Goal: Task Accomplishment & Management: Manage account settings

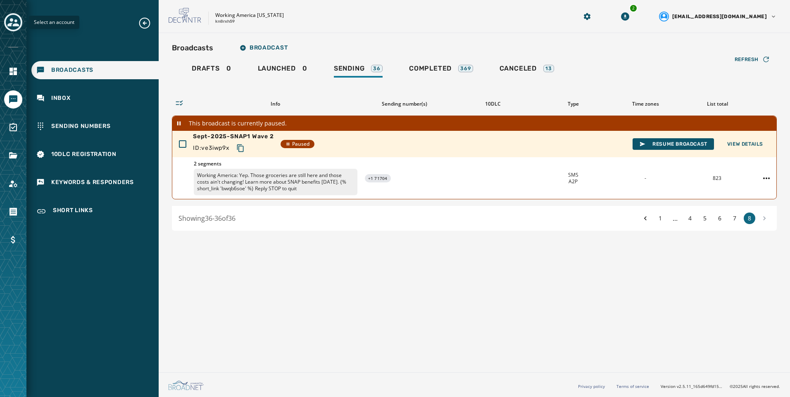
click at [17, 21] on icon "Toggle account select drawer" at bounding box center [13, 22] width 12 height 8
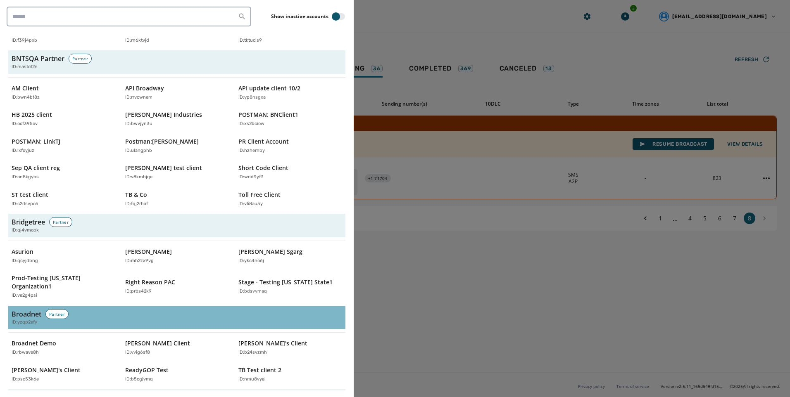
scroll to position [165, 0]
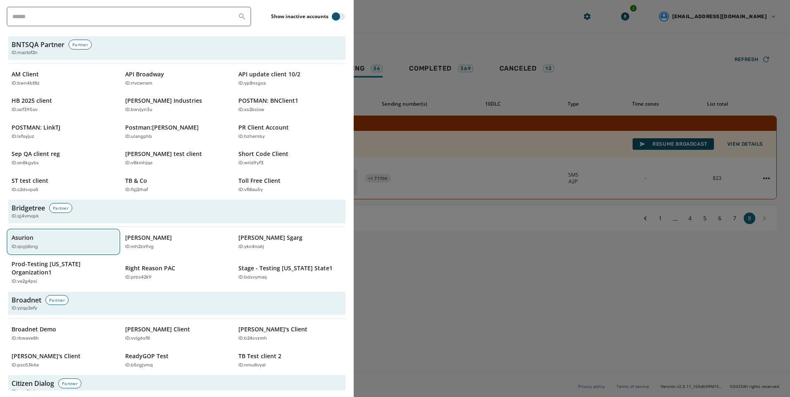
click at [44, 252] on button "Asurion ID: qcyjdbng" at bounding box center [63, 242] width 110 height 24
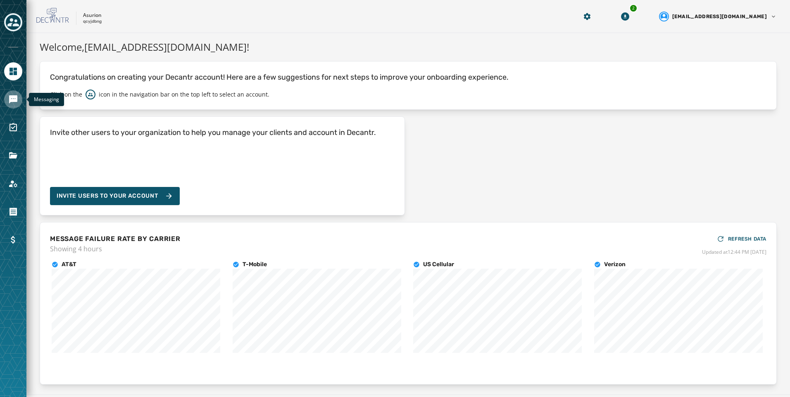
click at [18, 101] on link "Navigate to Messaging" at bounding box center [13, 99] width 18 height 18
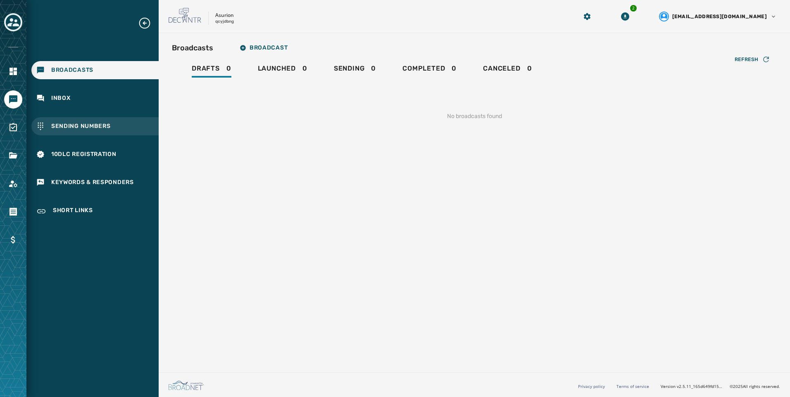
click at [102, 129] on span "Sending Numbers" at bounding box center [80, 126] width 59 height 8
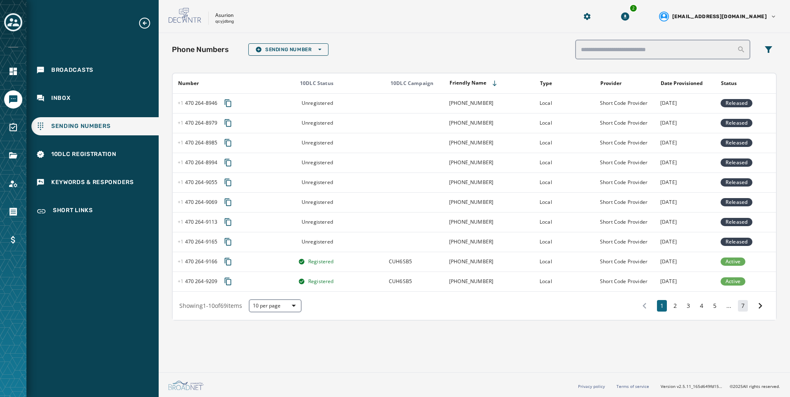
click at [743, 309] on button "7" at bounding box center [743, 306] width 10 height 12
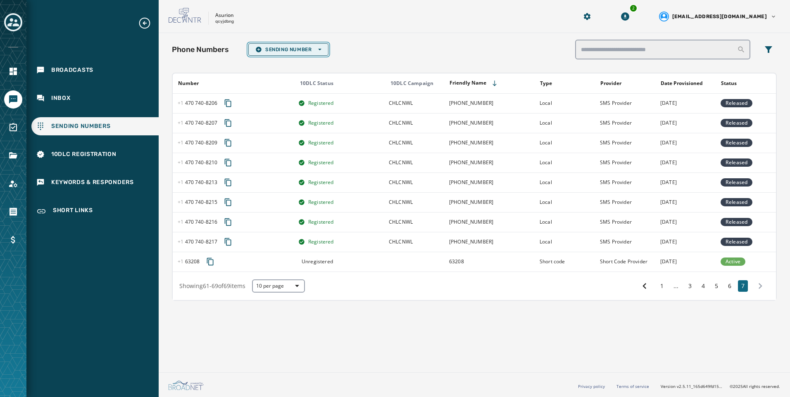
click at [295, 49] on span "Sending Number Open options" at bounding box center [288, 49] width 66 height 7
click at [301, 89] on span "Short Code" at bounding box center [288, 86] width 66 height 7
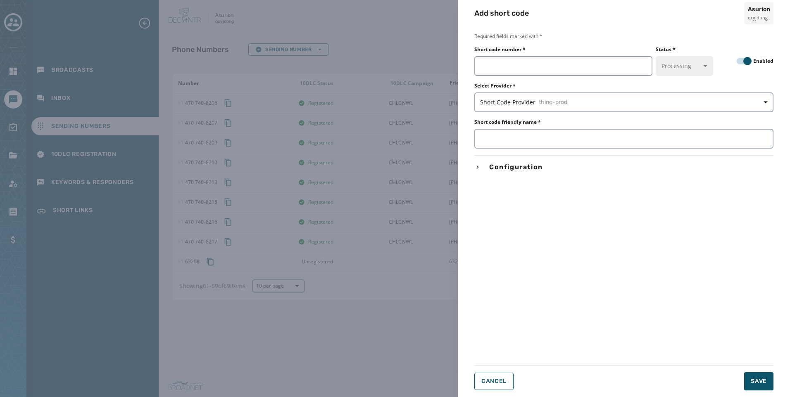
click at [447, 51] on div "Add short code Asurion qcyjdbng Required fields marked with * Short code number…" at bounding box center [395, 198] width 790 height 397
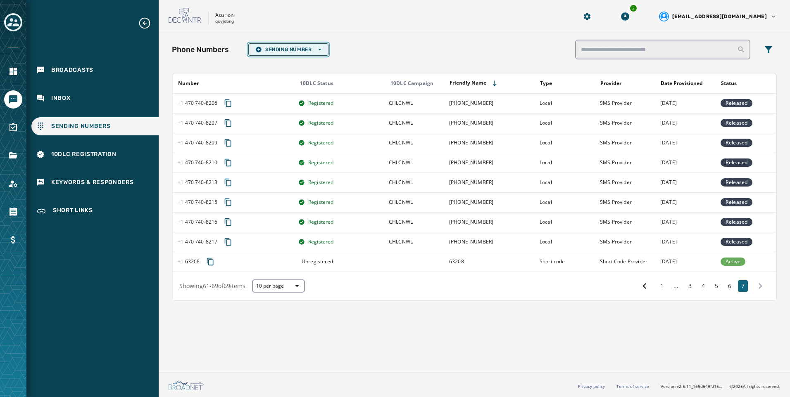
click at [297, 47] on span "Sending Number Open options" at bounding box center [288, 49] width 66 height 7
click at [288, 87] on span "Short Code" at bounding box center [288, 86] width 66 height 7
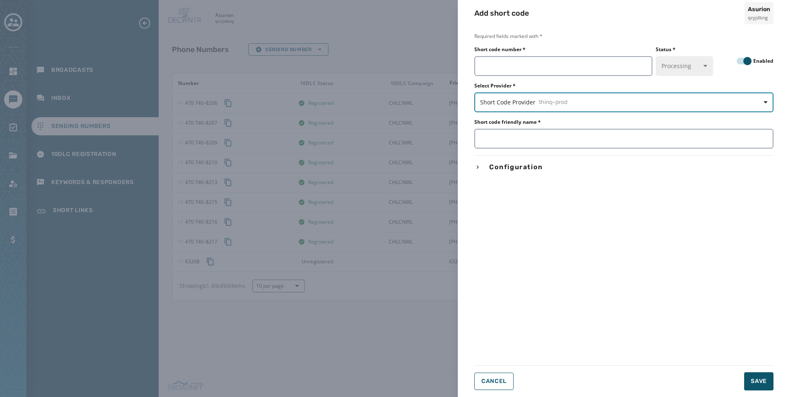
click at [514, 100] on span "Short Code Provider thinq-prod" at bounding box center [623, 102] width 287 height 8
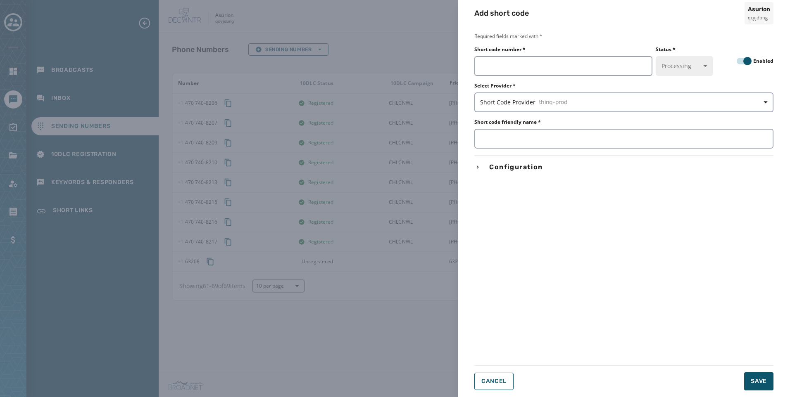
click at [372, 63] on div "Add short code Asurion qcyjdbng Required fields marked with * Short code number…" at bounding box center [395, 198] width 790 height 397
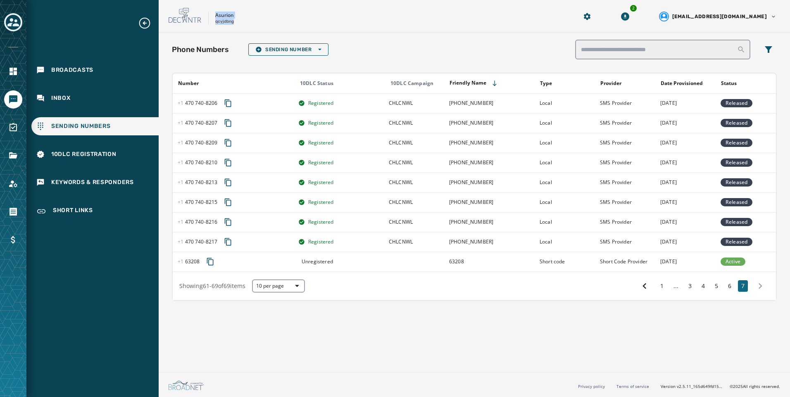
drag, startPoint x: 213, startPoint y: 12, endPoint x: 236, endPoint y: 24, distance: 26.0
click at [236, 24] on div "Asurion qcyjdbng" at bounding box center [363, 16] width 388 height 17
copy div "Asurion qcyjdbng"
drag, startPoint x: 519, startPoint y: 25, endPoint x: 568, endPoint y: 4, distance: 53.6
click at [519, 25] on div "Asurion qcyjdbng 2 [EMAIL_ADDRESS][DOMAIN_NAME]" at bounding box center [474, 16] width 631 height 33
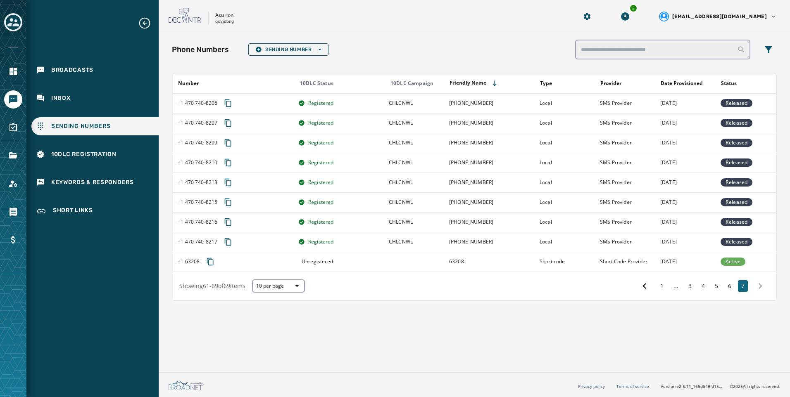
click at [19, 23] on div "Toggle account select drawer" at bounding box center [13, 22] width 15 height 15
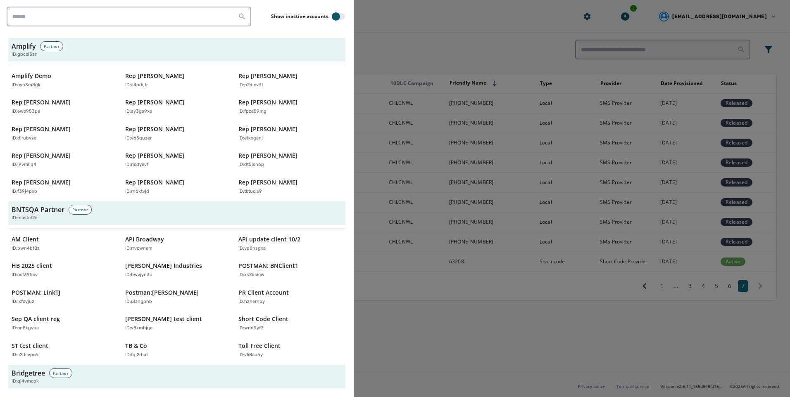
click at [490, 277] on div at bounding box center [395, 198] width 790 height 397
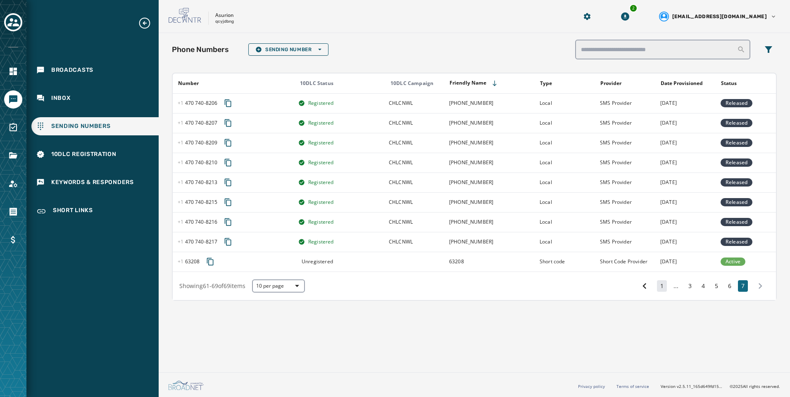
click at [659, 288] on button "1" at bounding box center [662, 286] width 10 height 12
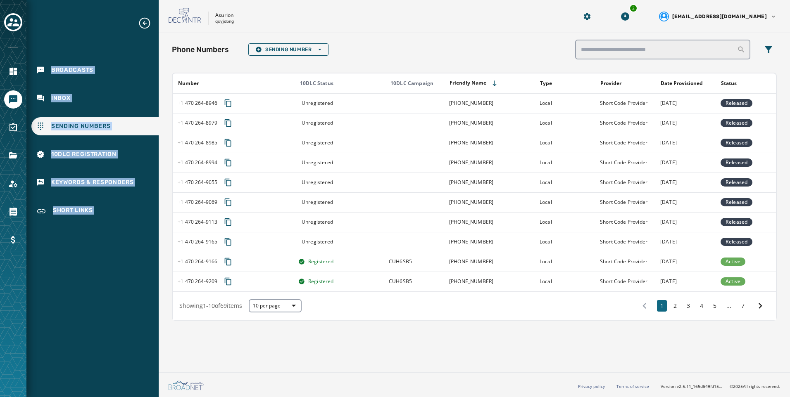
click at [0, 21] on html "Broadcasts Inbox Sending Numbers 10DLC Registration Keywords & Responders Short…" at bounding box center [395, 198] width 790 height 397
click at [10, 17] on icon "Toggle account select drawer" at bounding box center [13, 23] width 12 height 12
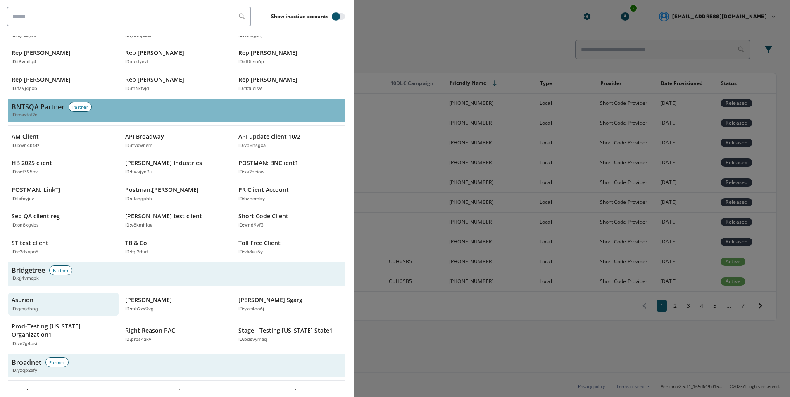
scroll to position [124, 0]
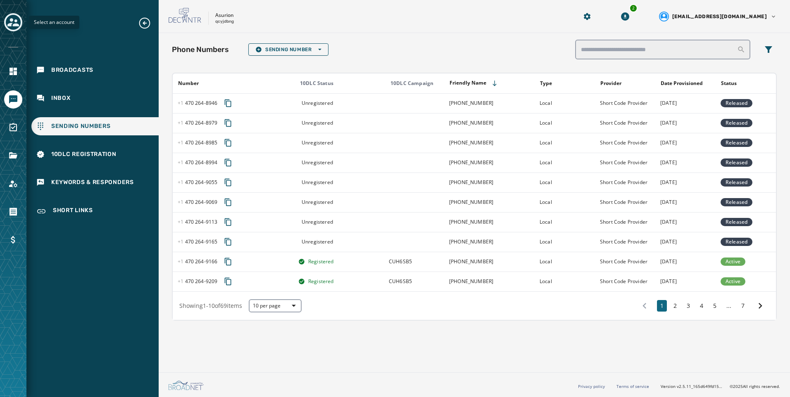
click at [9, 25] on icon "Toggle account select drawer" at bounding box center [13, 22] width 12 height 8
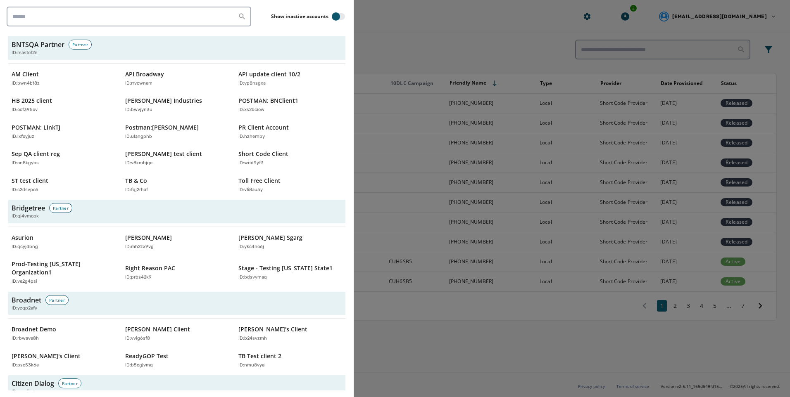
scroll to position [2613, 0]
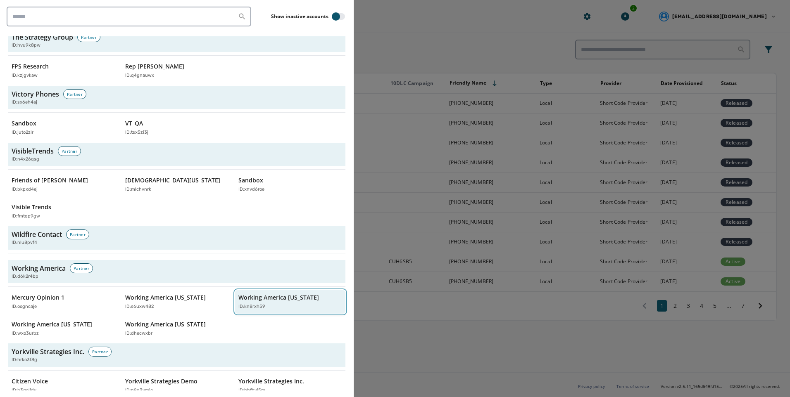
click at [280, 304] on div "ID: kn8rxh59" at bounding box center [285, 307] width 95 height 7
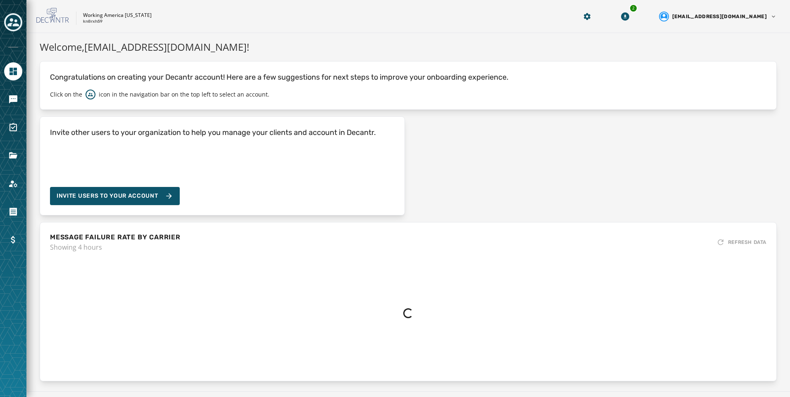
click at [86, 97] on div at bounding box center [90, 95] width 10 height 10
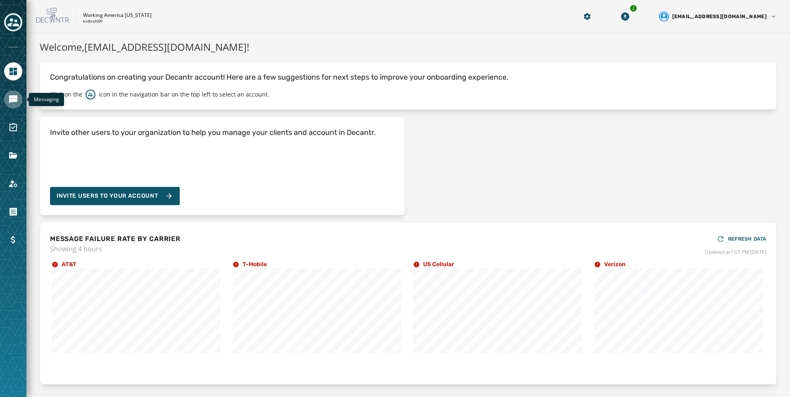
click at [10, 97] on icon "Navigate to Messaging" at bounding box center [13, 99] width 8 height 8
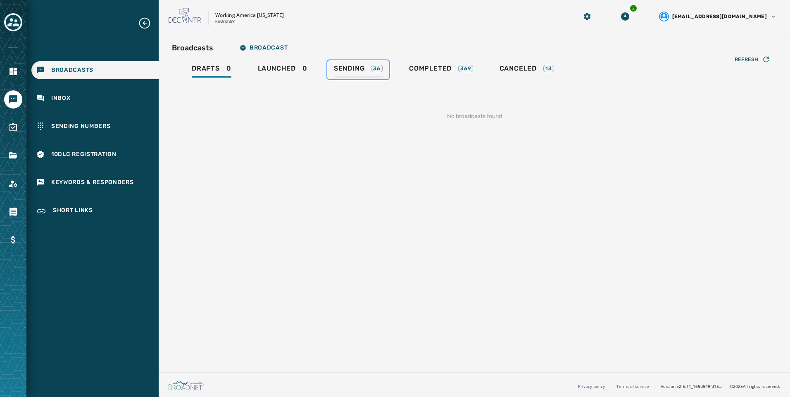
click at [354, 76] on div "Sending 36" at bounding box center [358, 70] width 49 height 13
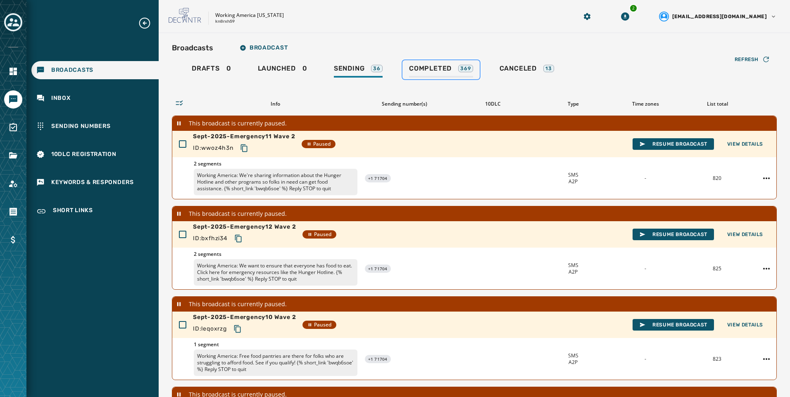
click at [447, 78] on link "Completed 369" at bounding box center [440, 69] width 77 height 19
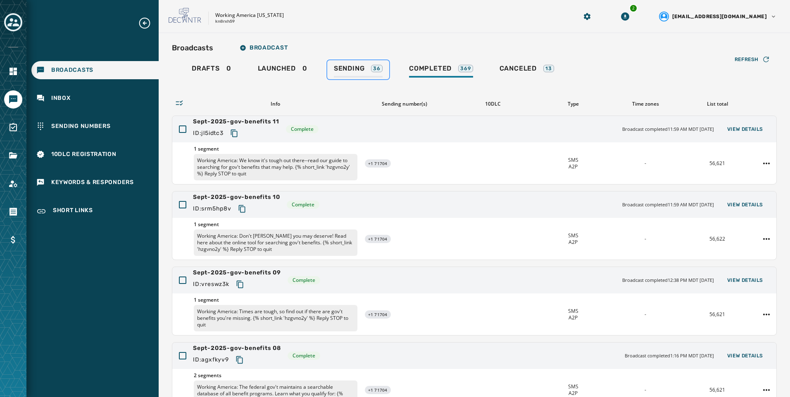
click at [370, 74] on div "Sending 36" at bounding box center [358, 70] width 49 height 13
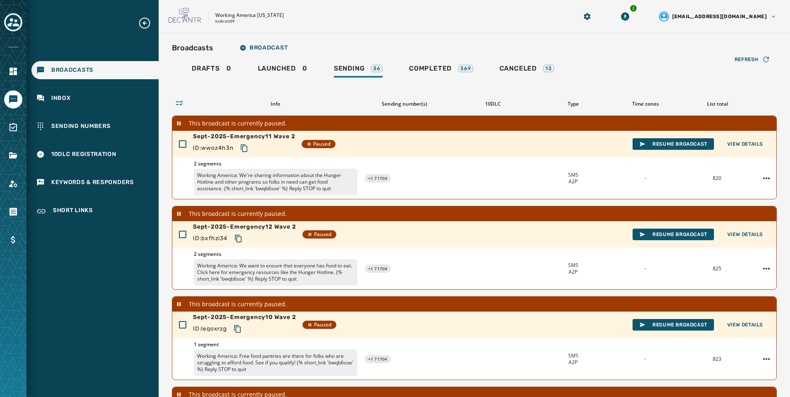
click at [387, 33] on div "Broadcasts Broadcast Drafts 0 Launched 0 Sending 36 Completed 369 Canceled 13 R…" at bounding box center [474, 316] width 631 height 566
